Goal: Task Accomplishment & Management: Manage account settings

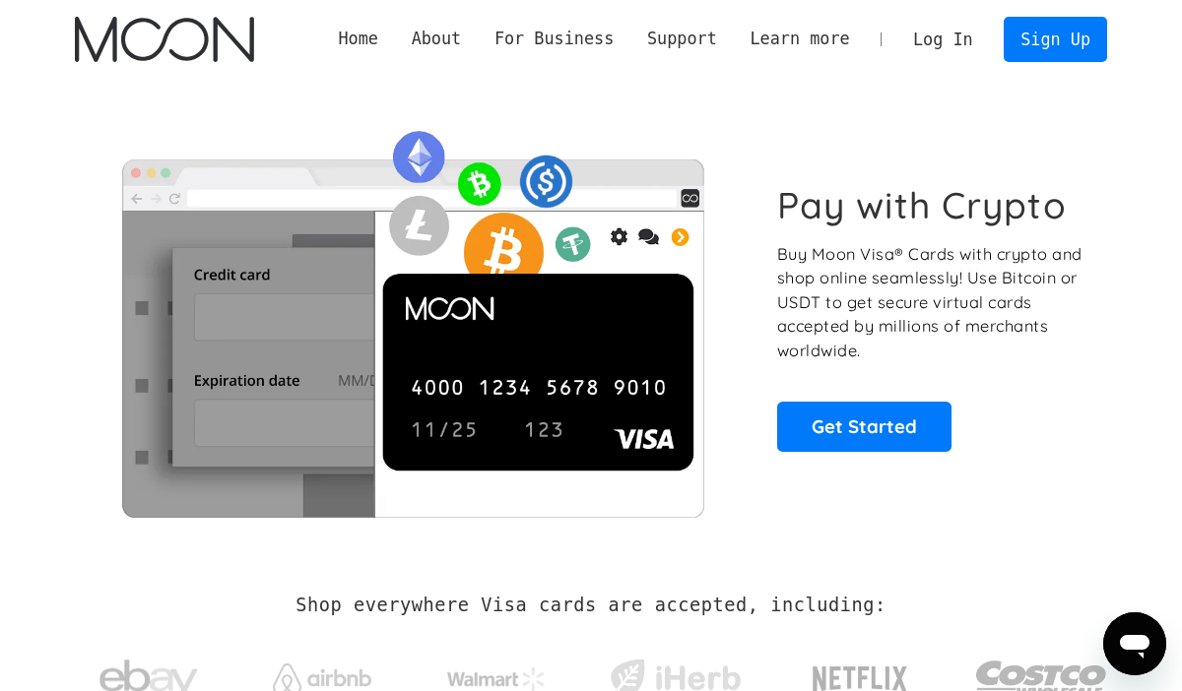
click at [949, 39] on link "Log In" at bounding box center [942, 39] width 93 height 43
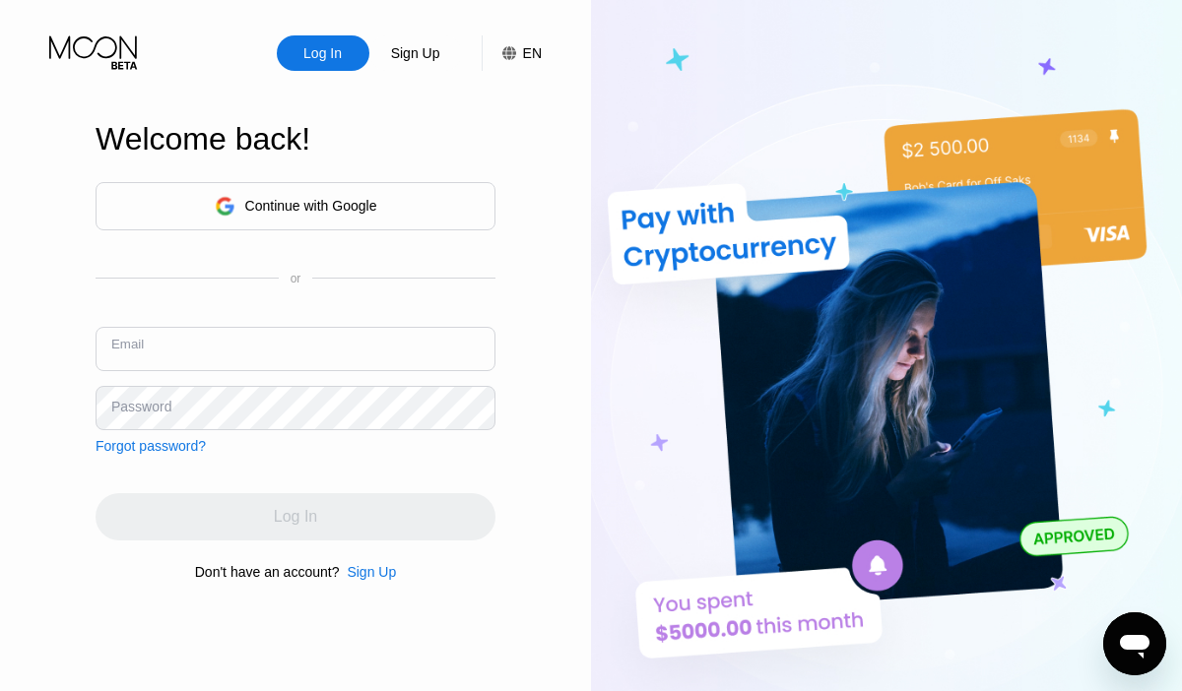
click at [227, 338] on input "text" at bounding box center [296, 349] width 400 height 44
type input "[EMAIL_ADDRESS][DOMAIN_NAME]"
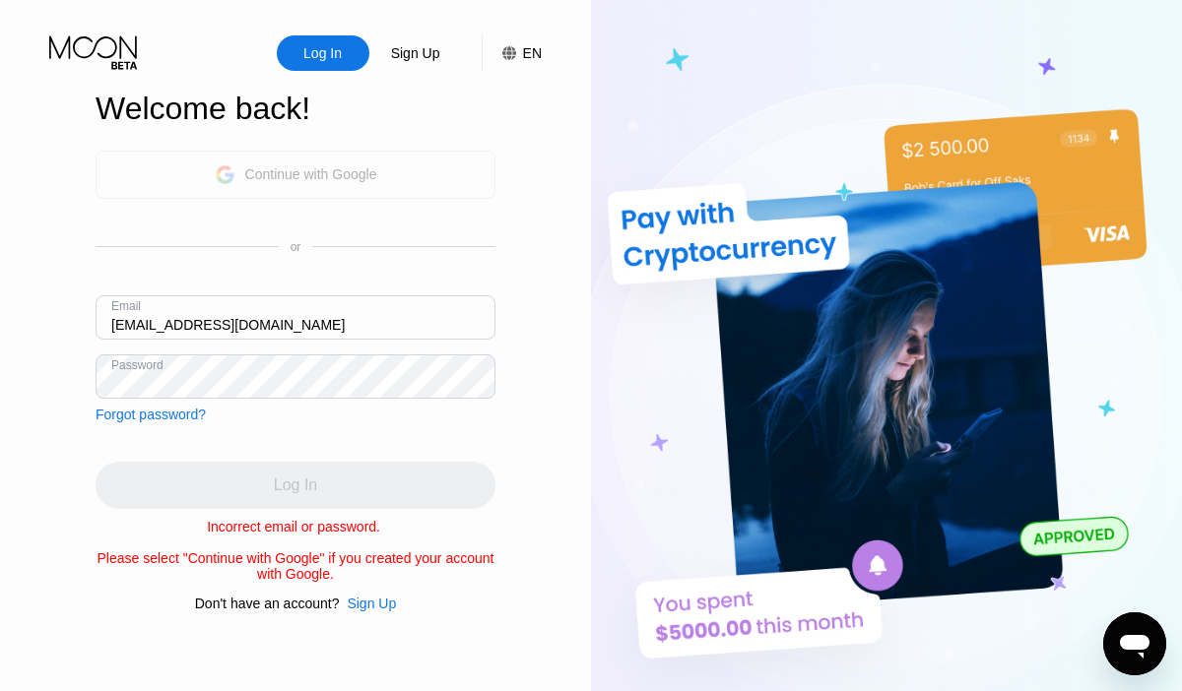
click at [317, 186] on div "Continue with Google" at bounding box center [296, 175] width 163 height 31
